Goal: Task Accomplishment & Management: Complete application form

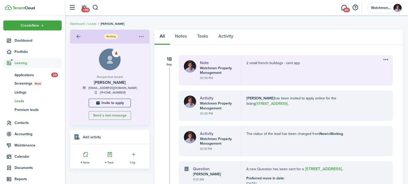
click at [21, 74] on span "Applications" at bounding box center [33, 74] width 37 height 5
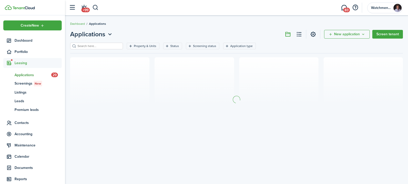
click at [101, 45] on input "search" at bounding box center [98, 46] width 45 height 5
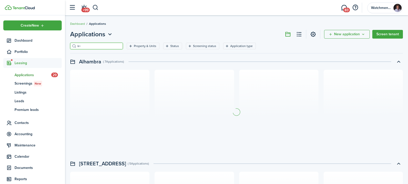
type input "k"
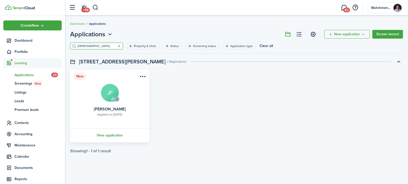
type input "[DEMOGRAPHIC_DATA]"
click at [106, 138] on link "View application" at bounding box center [109, 135] width 81 height 14
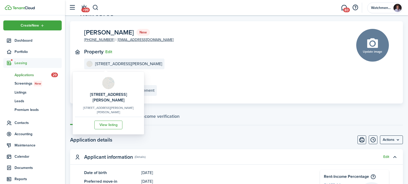
scroll to position [20, 0]
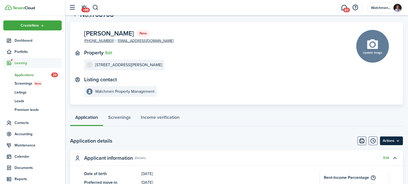
click at [392, 142] on menu-btn "Actions" at bounding box center [391, 140] width 23 height 9
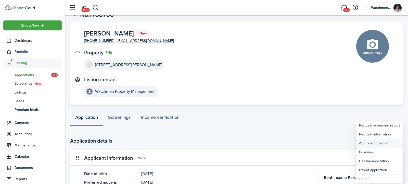
click at [381, 142] on button "Approve application" at bounding box center [379, 143] width 47 height 9
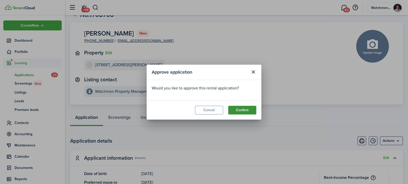
click at [236, 107] on button "Confirm" at bounding box center [243, 110] width 28 height 9
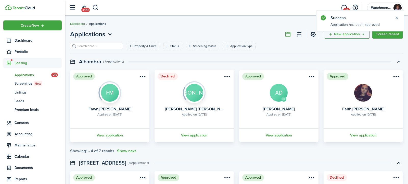
click at [97, 44] on input "search" at bounding box center [98, 46] width 45 height 5
type input "[DEMOGRAPHIC_DATA]"
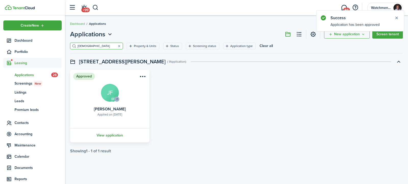
click at [109, 137] on link "View application" at bounding box center [109, 135] width 81 height 14
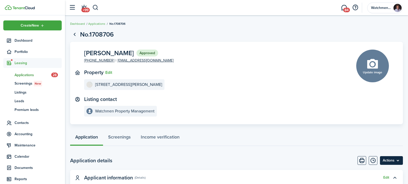
click at [393, 162] on menu-btn "Actions" at bounding box center [391, 160] width 23 height 9
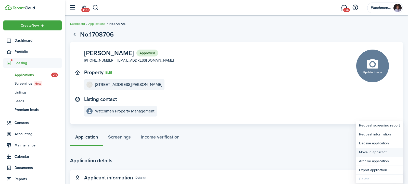
click at [373, 152] on button "Move in applicant" at bounding box center [379, 152] width 47 height 9
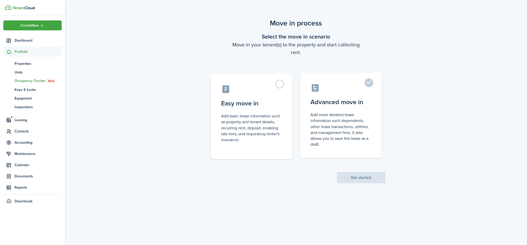
click at [353, 102] on control-radio-card-title "Advanced move in" at bounding box center [341, 102] width 60 height 9
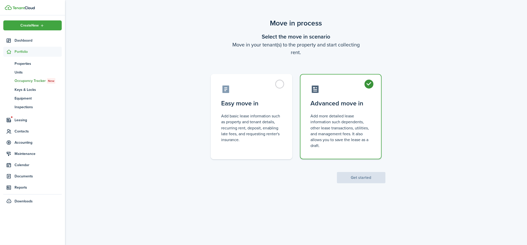
radio input "true"
click at [358, 177] on button "Get started" at bounding box center [361, 177] width 49 height 11
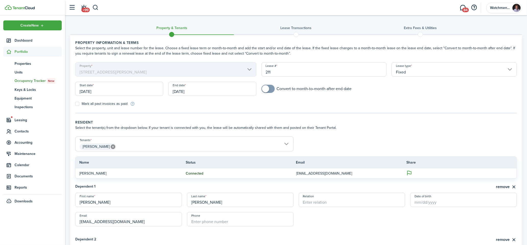
click at [133, 88] on input "[DATE]" at bounding box center [119, 89] width 88 height 14
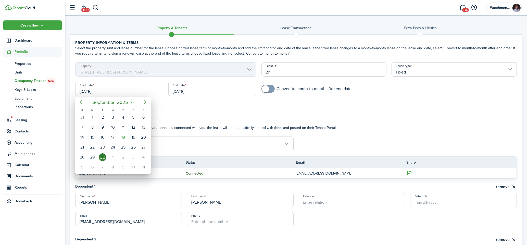
click at [133, 88] on div at bounding box center [263, 122] width 609 height 327
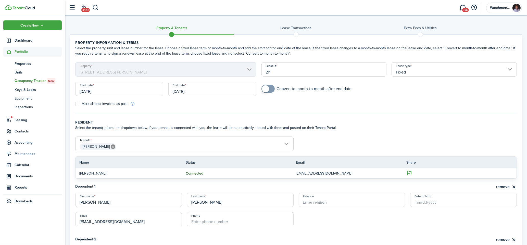
click at [133, 88] on input "[DATE]" at bounding box center [119, 89] width 88 height 14
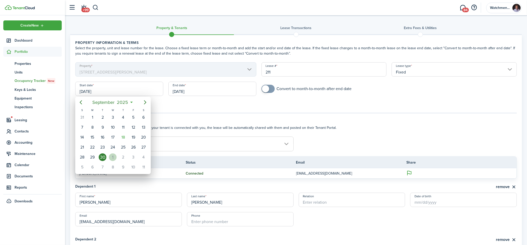
click at [112, 159] on div "1" at bounding box center [113, 157] width 8 height 8
type input "[DATE]"
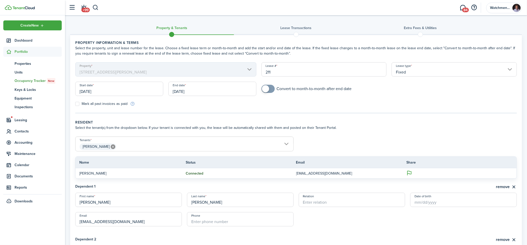
click at [190, 96] on div "End date [DATE]" at bounding box center [212, 91] width 93 height 19
click at [190, 105] on div "Mark all past invoices as paid" at bounding box center [185, 103] width 224 height 5
checkbox input "true"
click at [266, 90] on span at bounding box center [265, 88] width 7 height 7
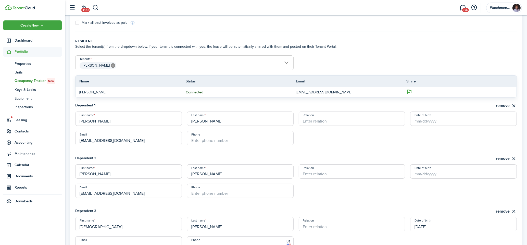
scroll to position [142, 0]
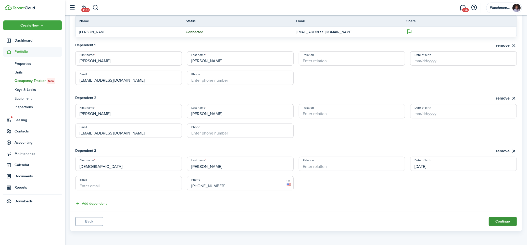
click at [408, 184] on button "Continue" at bounding box center [503, 221] width 28 height 9
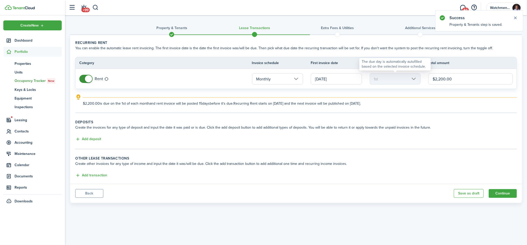
drag, startPoint x: 466, startPoint y: 78, endPoint x: 392, endPoint y: 78, distance: 74.6
click at [392, 78] on tr "Rent Monthly [DATE] 1st $2,200.00" at bounding box center [296, 79] width 441 height 20
type input "$1,975.00"
click at [337, 100] on div "$1,975.00 is due on the 1st of each month and rent invoice will be posted 15 da…" at bounding box center [300, 102] width 434 height 9
click at [94, 139] on button "Add deposit" at bounding box center [88, 139] width 26 height 6
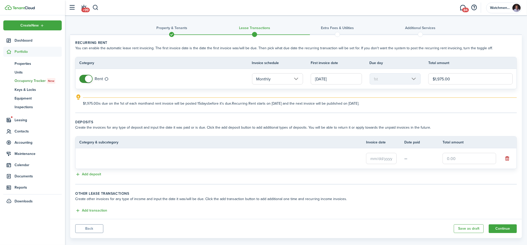
click at [132, 155] on loading-skeleton at bounding box center [130, 159] width 102 height 12
click at [386, 157] on input "text" at bounding box center [381, 158] width 31 height 11
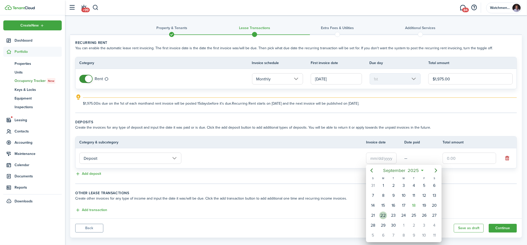
click at [385, 184] on div "22" at bounding box center [384, 216] width 8 height 8
type input "[DATE]"
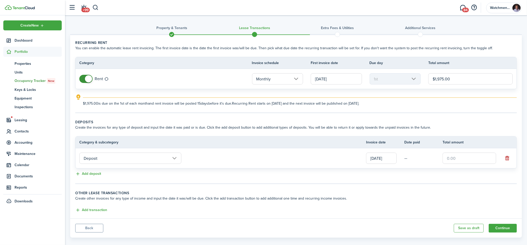
click at [408, 155] on input "text" at bounding box center [470, 158] width 54 height 11
type input "$1,975.00"
click at [408, 184] on wizard-step-header-title "Other lease transactions" at bounding box center [296, 192] width 442 height 5
click at [408, 184] on button "Continue" at bounding box center [503, 228] width 28 height 9
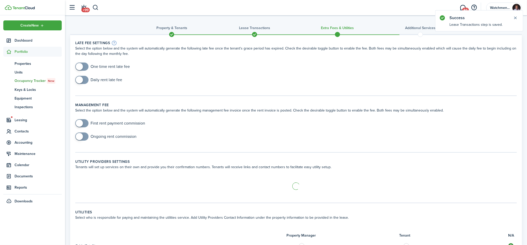
checkbox input "true"
click at [82, 68] on span at bounding box center [79, 66] width 7 height 7
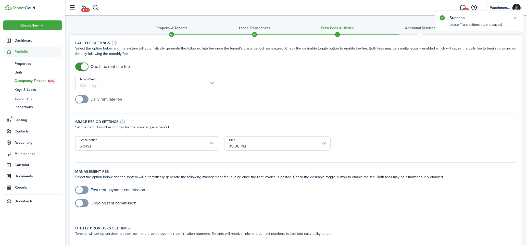
click at [133, 82] on input "Type of fee" at bounding box center [147, 83] width 144 height 14
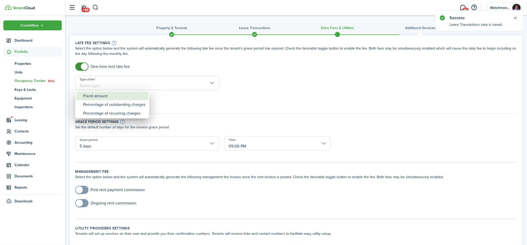
click at [103, 99] on div "Fixed amount" at bounding box center [114, 96] width 62 height 9
type input "Fixed amount"
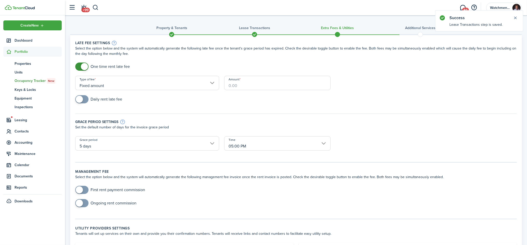
click at [251, 80] on input "Amount" at bounding box center [277, 83] width 107 height 14
type input "$50.00"
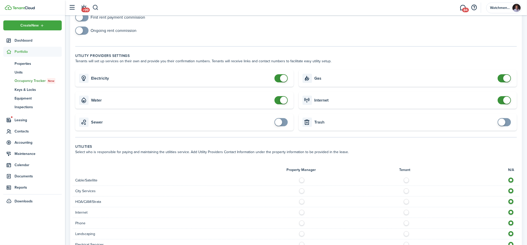
scroll to position [186, 0]
checkbox input "true"
click at [408, 122] on span at bounding box center [504, 121] width 5 height 8
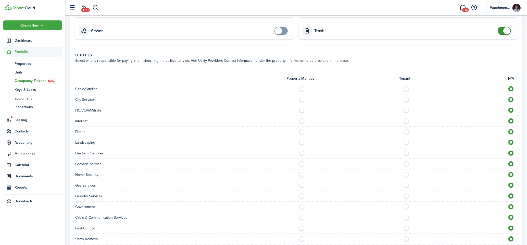
scroll to position [278, 0]
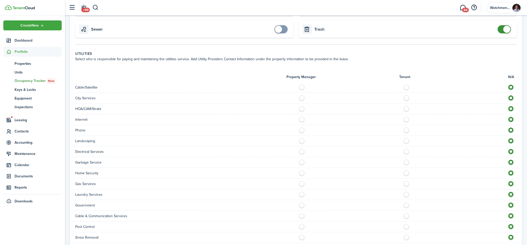
click at [405, 89] on div "Cable/Satellite" at bounding box center [296, 87] width 447 height 11
click at [406, 87] on label at bounding box center [408, 86] width 9 height 3
radio input "true"
click at [302, 109] on label at bounding box center [303, 107] width 9 height 3
radio input "true"
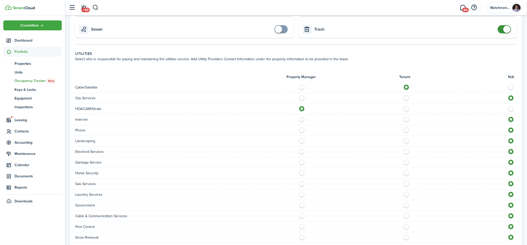
click at [406, 119] on label at bounding box center [408, 118] width 9 height 3
radio input "true"
click at [406, 130] on label at bounding box center [408, 129] width 9 height 3
radio input "true"
click at [301, 143] on div at bounding box center [408, 140] width 224 height 5
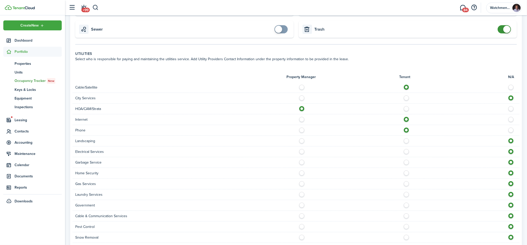
click at [302, 140] on label at bounding box center [303, 139] width 9 height 3
radio input "true"
click at [408, 151] on label at bounding box center [408, 150] width 9 height 3
radio input "true"
click at [408, 162] on label at bounding box center [408, 161] width 9 height 3
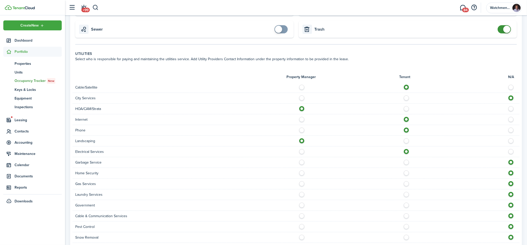
radio input "true"
click at [408, 174] on div at bounding box center [408, 173] width 224 height 5
click at [408, 173] on label at bounding box center [408, 172] width 9 height 3
radio input "true"
click at [406, 184] on label at bounding box center [408, 182] width 9 height 3
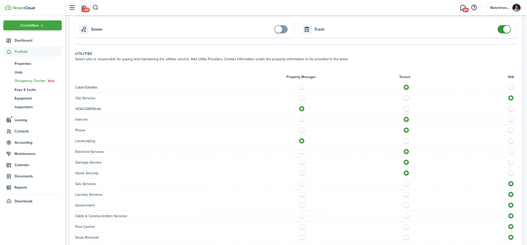
radio input "true"
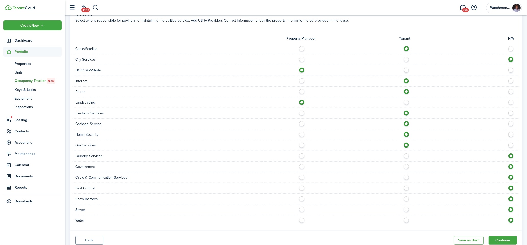
scroll to position [330, 0]
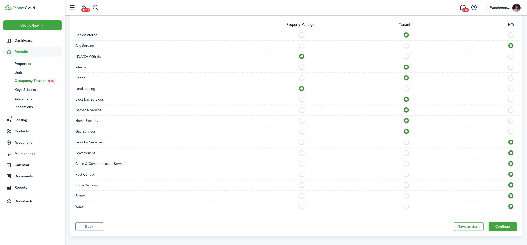
click at [405, 142] on label at bounding box center [408, 141] width 9 height 3
radio input "true"
click at [407, 163] on label at bounding box center [408, 162] width 9 height 3
radio input "true"
click at [407, 174] on label at bounding box center [408, 173] width 9 height 3
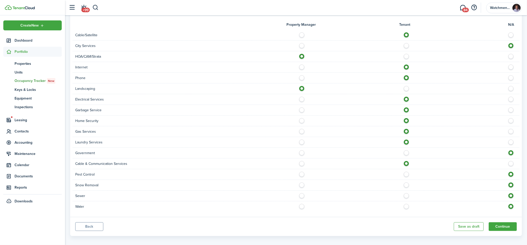
radio input "true"
click at [407, 184] on label at bounding box center [408, 184] width 9 height 3
radio input "true"
click at [407, 184] on label at bounding box center [408, 194] width 9 height 3
radio input "true"
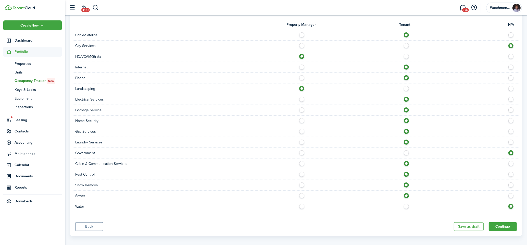
click at [407, 184] on label at bounding box center [408, 205] width 9 height 3
radio input "true"
click at [408, 184] on button "Continue" at bounding box center [503, 226] width 28 height 9
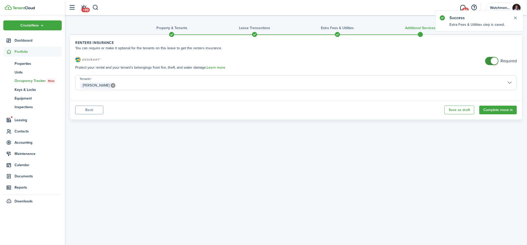
click at [408, 62] on span at bounding box center [494, 60] width 7 height 7
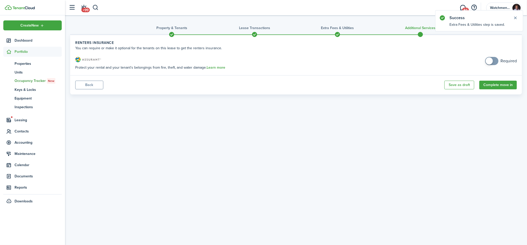
click at [408, 62] on span at bounding box center [492, 61] width 5 height 8
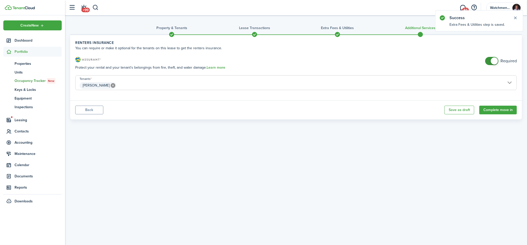
checkbox input "false"
click at [408, 62] on span at bounding box center [494, 60] width 7 height 7
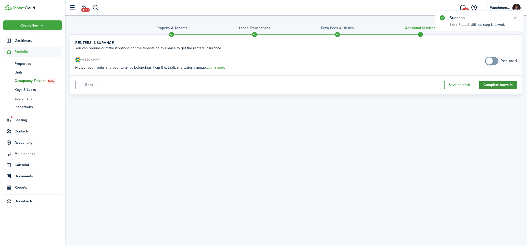
click at [408, 87] on button "Complete move in" at bounding box center [499, 85] width 38 height 9
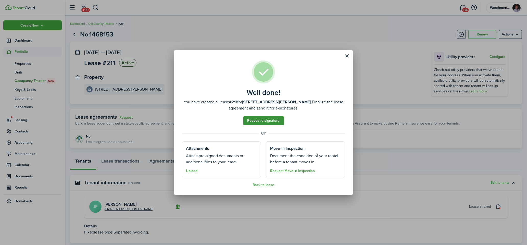
click at [269, 122] on link "Request e-signature" at bounding box center [264, 120] width 41 height 9
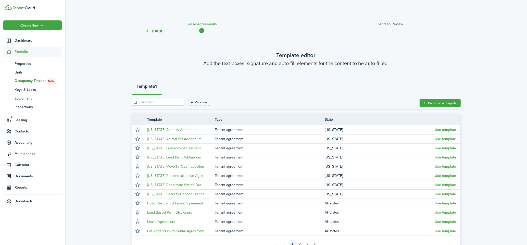
scroll to position [54, 0]
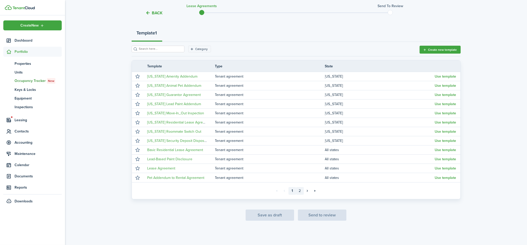
click at [300, 184] on link "2" at bounding box center [300, 191] width 8 height 8
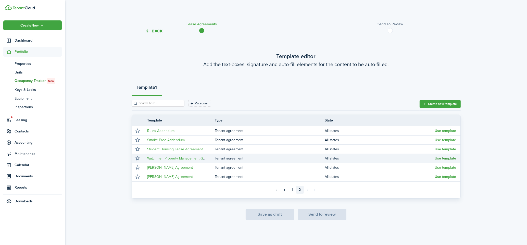
click at [408, 158] on button "Use template" at bounding box center [445, 159] width 21 height 4
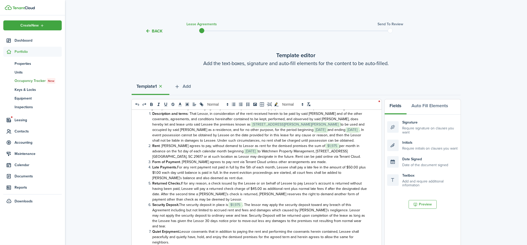
scroll to position [61, 0]
click at [246, 152] on span "to Watchmen Property Management, [STREET_ADDRESS] [GEOGRAPHIC_DATA], SC 29617 o…" at bounding box center [257, 153] width 209 height 11
drag, startPoint x: 318, startPoint y: 155, endPoint x: 253, endPoint y: 155, distance: 65.1
click at [253, 155] on li "Rent . [PERSON_NAME] agrees to pay, without demand to Lessor as rent for the de…" at bounding box center [257, 150] width 221 height 16
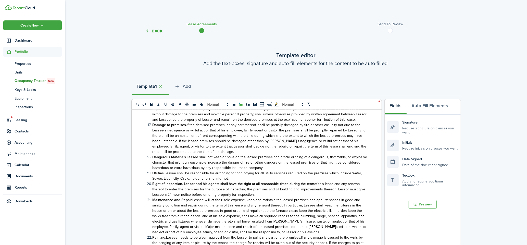
scroll to position [333, 0]
click at [164, 170] on span "Lessee shall be responsible for arranging for and paying for all utility servic…" at bounding box center [258, 175] width 210 height 11
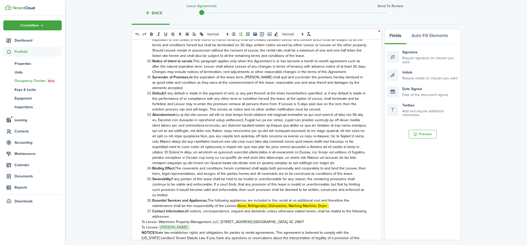
scroll to position [575, 0]
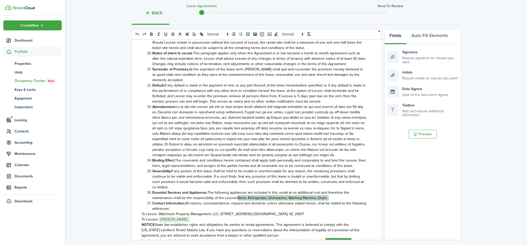
drag, startPoint x: 330, startPoint y: 171, endPoint x: 237, endPoint y: 171, distance: 93.4
click at [237, 184] on li "Essential Services and Appliances. The following appliances are included in thi…" at bounding box center [257, 195] width 221 height 11
click at [278, 34] on icon "toggleMarkYellow: markYellow" at bounding box center [276, 34] width 5 height 5
click at [331, 184] on span "All notices, correspondence, request and demands unless otherwise stated herein…" at bounding box center [260, 206] width 214 height 11
drag, startPoint x: 329, startPoint y: 171, endPoint x: 286, endPoint y: 171, distance: 43.1
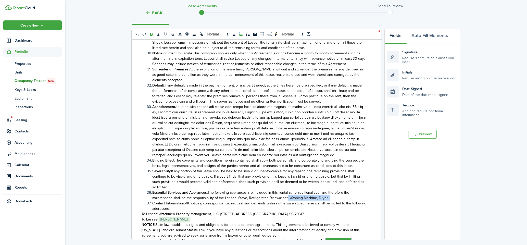
click at [286, 184] on li "Essential Services and Appliances. The following appliances are included in thi…" at bounding box center [257, 195] width 221 height 11
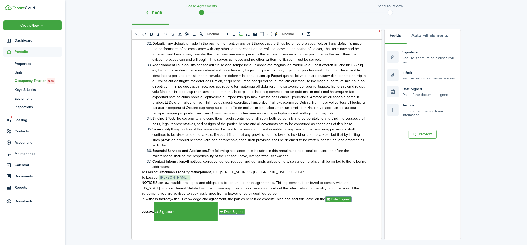
scroll to position [618, 0]
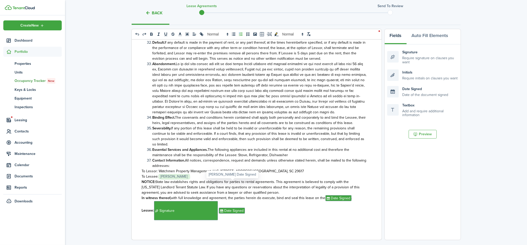
click at [238, 184] on span "Date Signed" at bounding box center [232, 211] width 26 height 6
click at [196, 184] on span "Signature" at bounding box center [186, 210] width 64 height 19
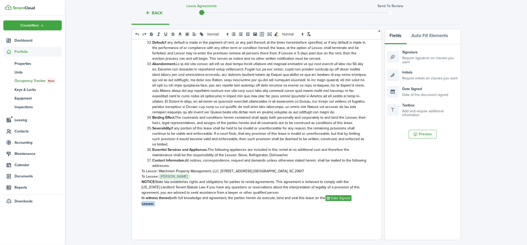
drag, startPoint x: 168, startPoint y: 187, endPoint x: 138, endPoint y: 177, distance: 31.8
click at [138, 177] on div "Watchmen Property Management, LLC.– Property Manager, [STREET_ADDRESS] [GEOGRAP…" at bounding box center [255, 140] width 246 height 200
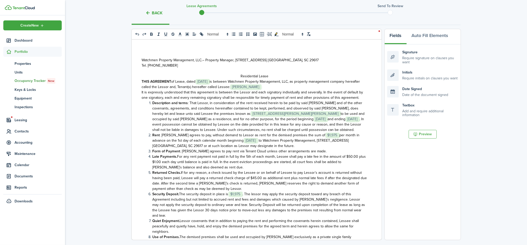
scroll to position [152, 0]
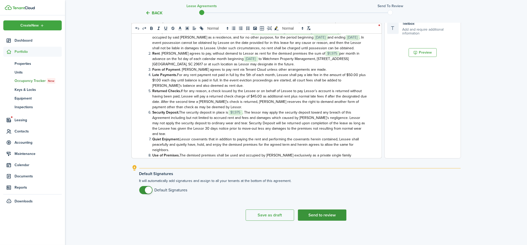
click at [327, 184] on button "Send to review" at bounding box center [322, 215] width 49 height 11
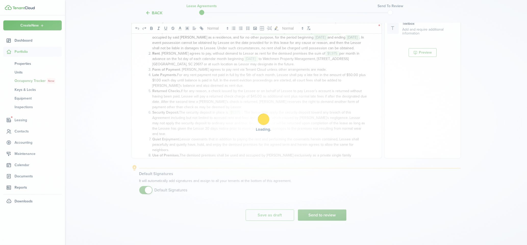
click at [320, 184] on div "Loading" at bounding box center [263, 122] width 527 height 245
